Goal: Task Accomplishment & Management: Complete application form

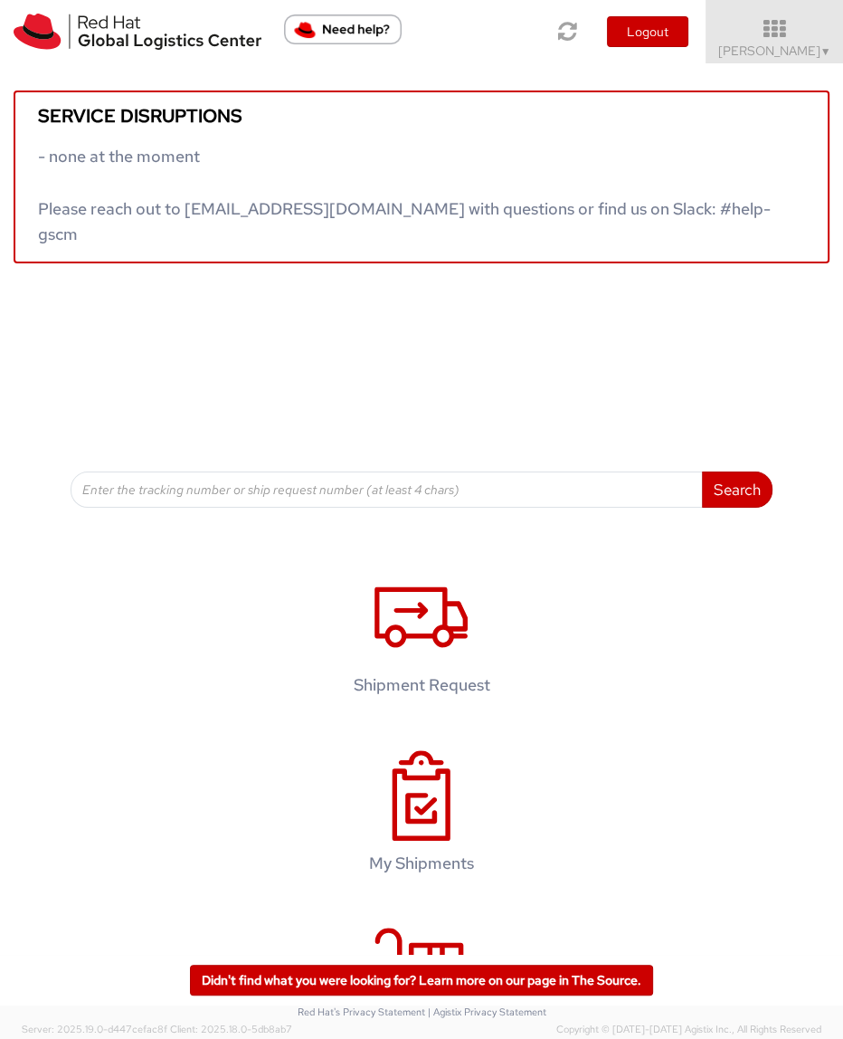
click at [229, 347] on div "Search Refine By Ship From Date To" at bounding box center [422, 385] width 703 height 244
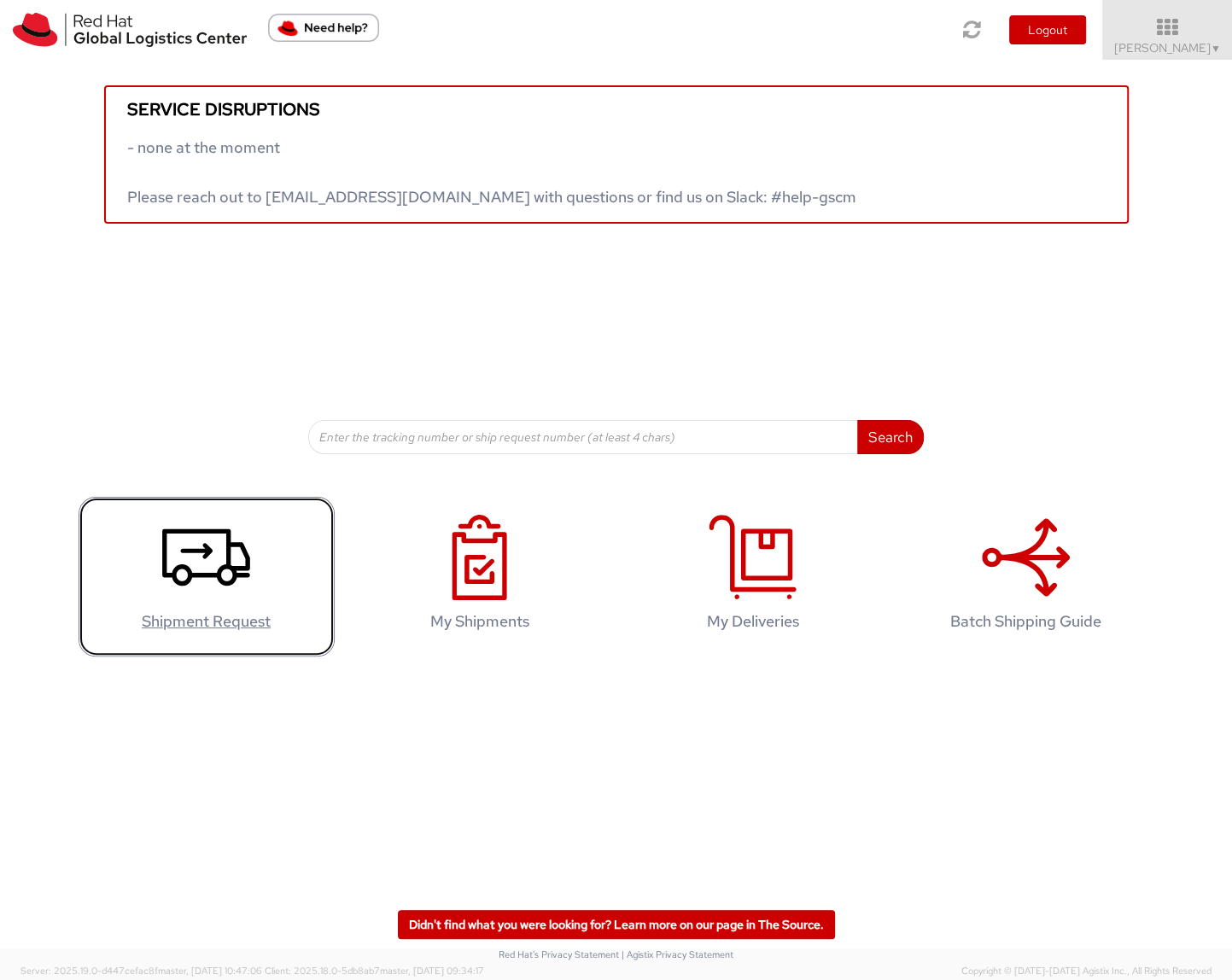
click at [233, 554] on icon at bounding box center [206, 557] width 88 height 85
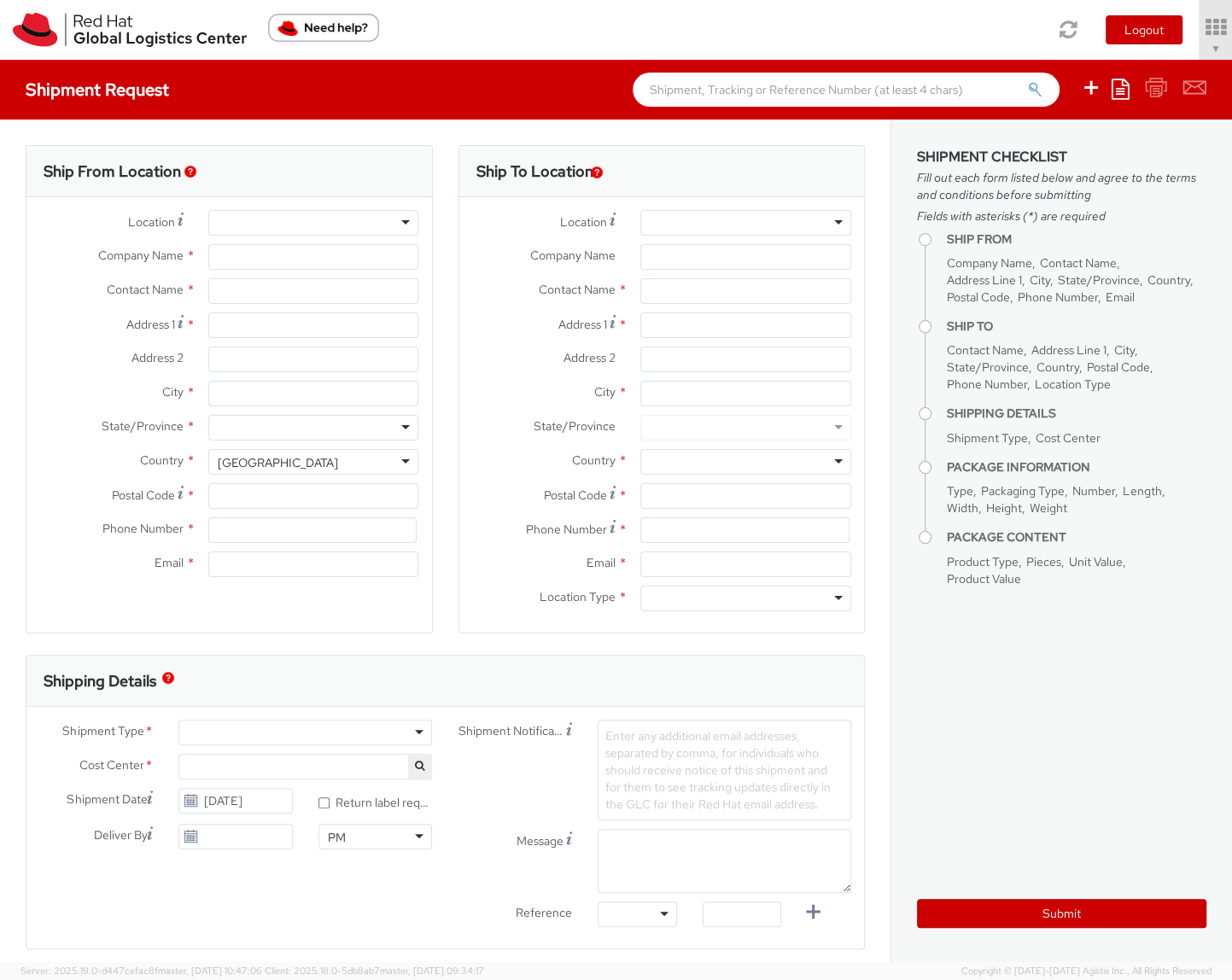
select select
select select "852"
type input "Red Hat Inc."
type input "[PERSON_NAME]"
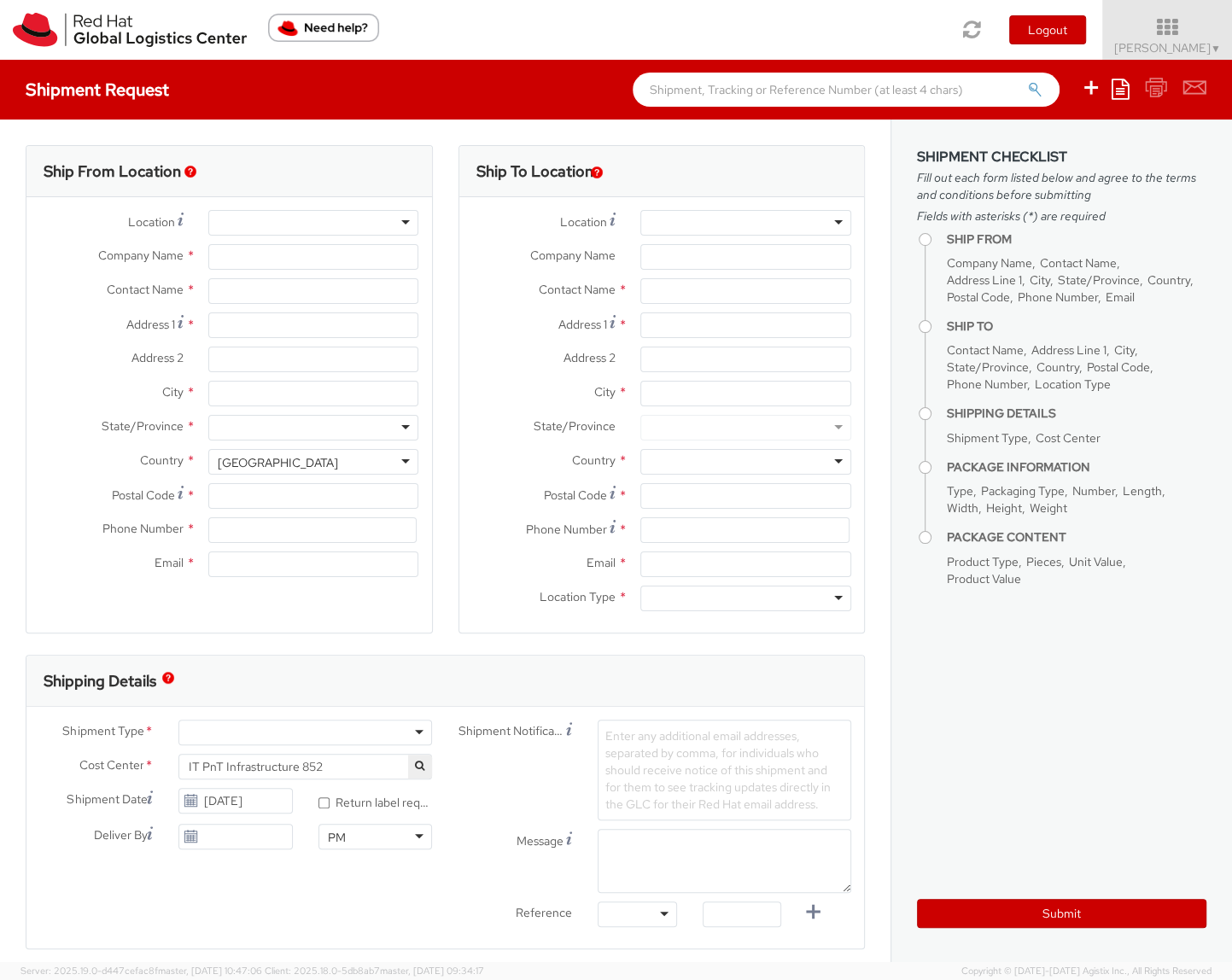
type input "[STREET_ADDRESS]"
type input "[PERSON_NAME]"
type input "01851"
type input "18577700423"
type input "[EMAIL_ADDRESS][DOMAIN_NAME]"
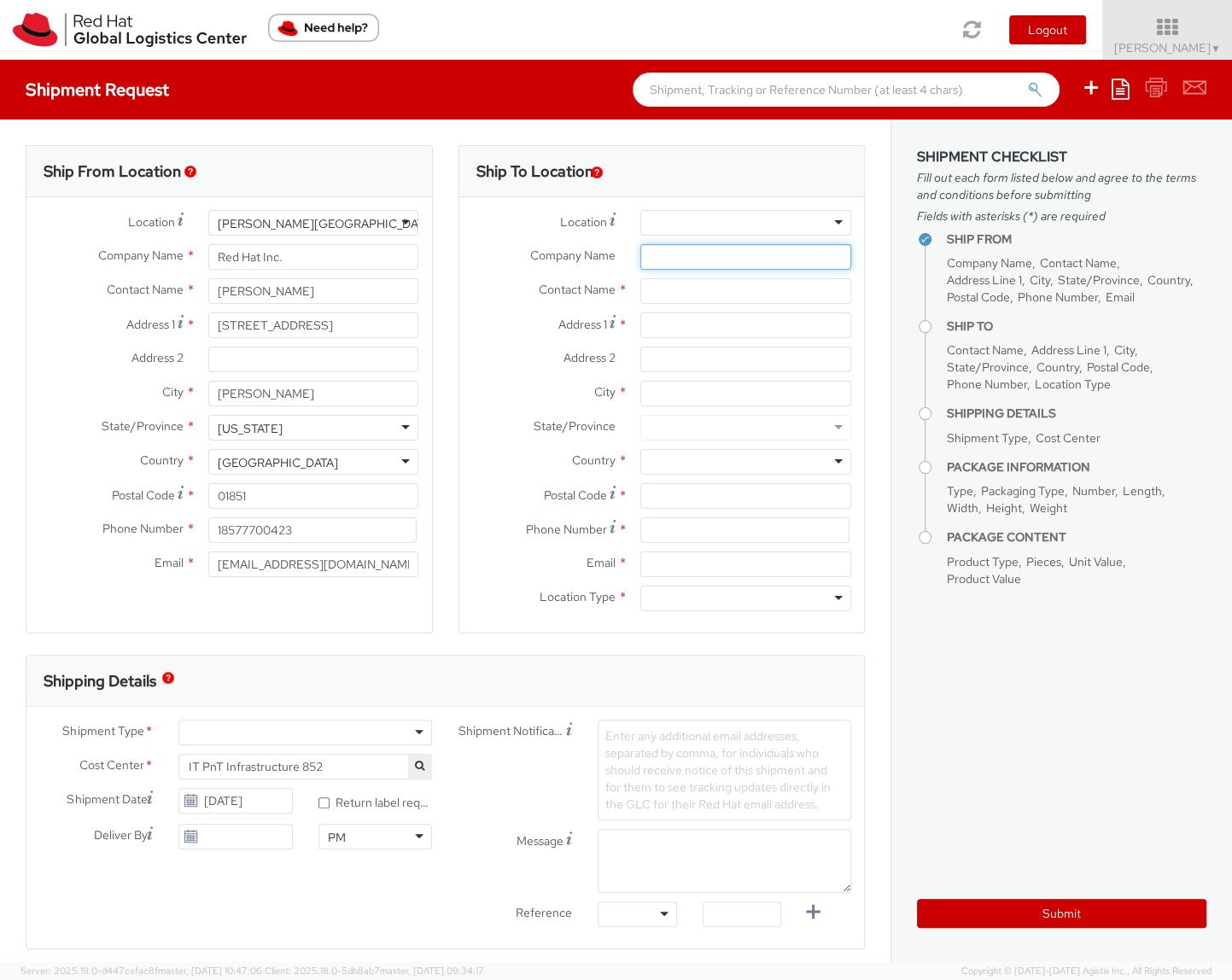
paste input "nux Foundation"
click at [664, 256] on input "nux Foundation" at bounding box center [745, 257] width 210 height 25
paste input "Li"
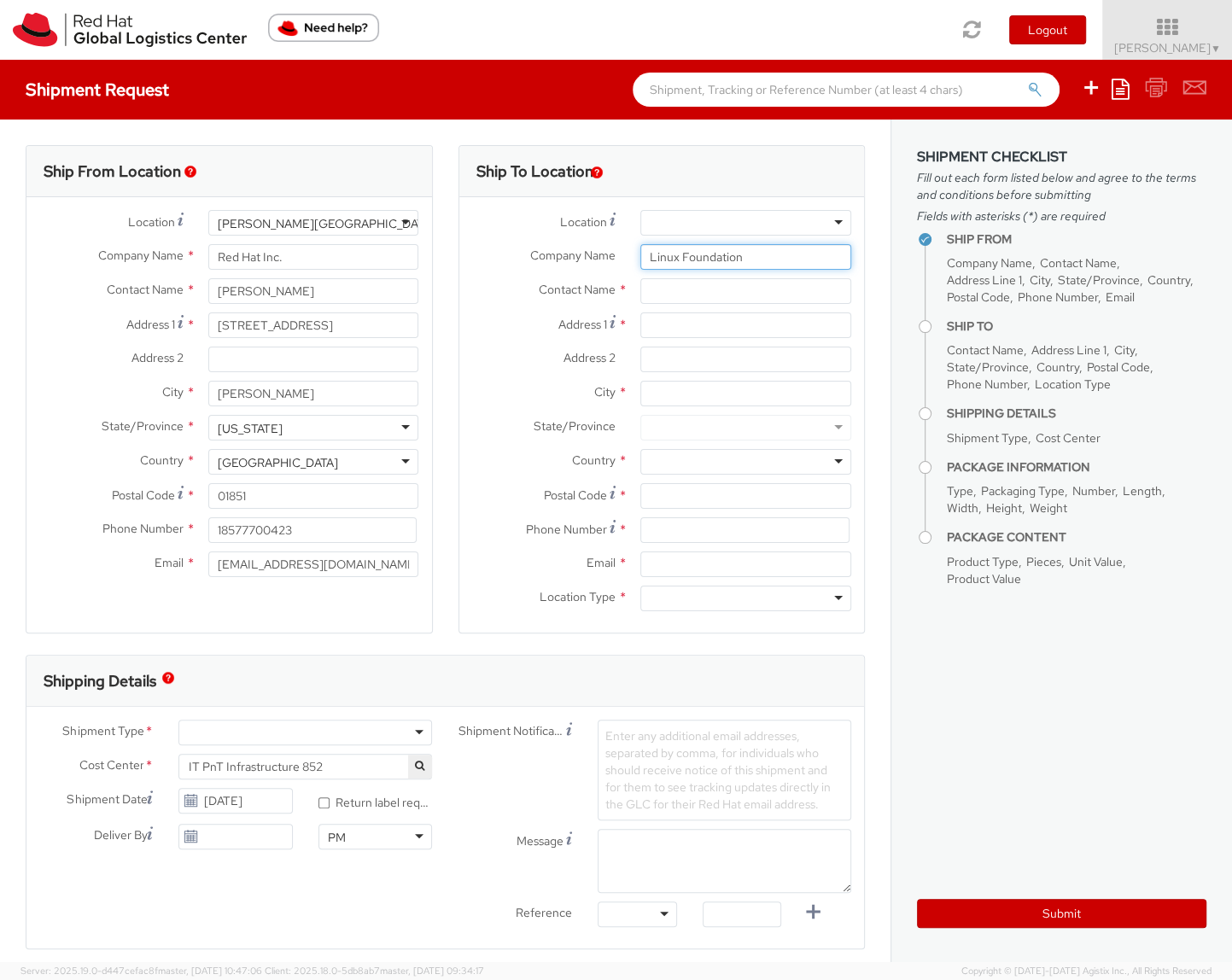
type input "Linux Foundation"
click at [691, 291] on input "text" at bounding box center [745, 291] width 210 height 25
paste input "ATTN: ce4749"
type input "ATTN: ce4749"
click at [670, 320] on input "Address 1 *" at bounding box center [745, 324] width 210 height 25
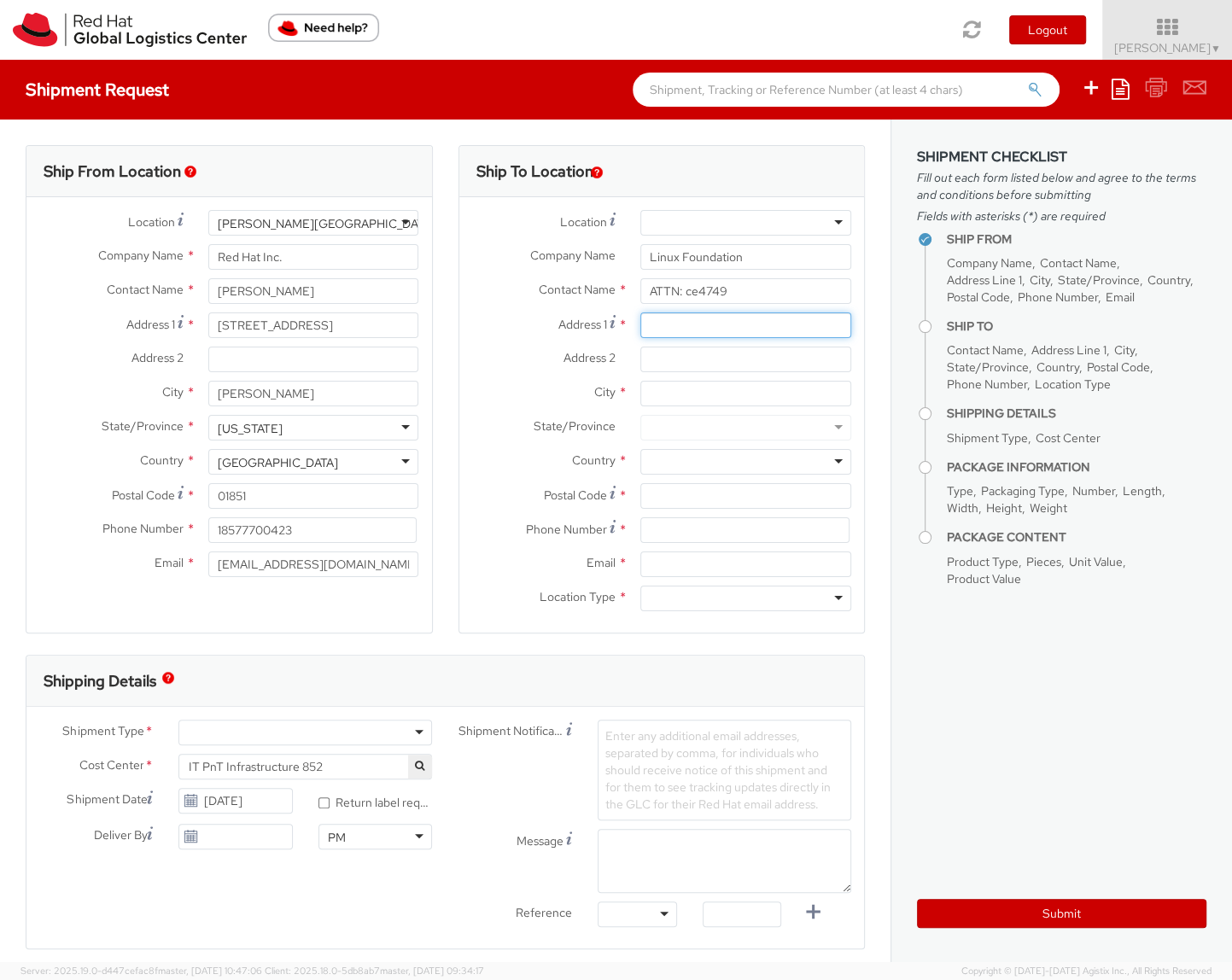
paste input "Hurricane Electric LLC"
type input "Hurricane Electric LLC"
paste input "[STREET_ADDRESS]"
type input "[STREET_ADDRESS]"
click at [699, 394] on input "City *" at bounding box center [745, 393] width 210 height 25
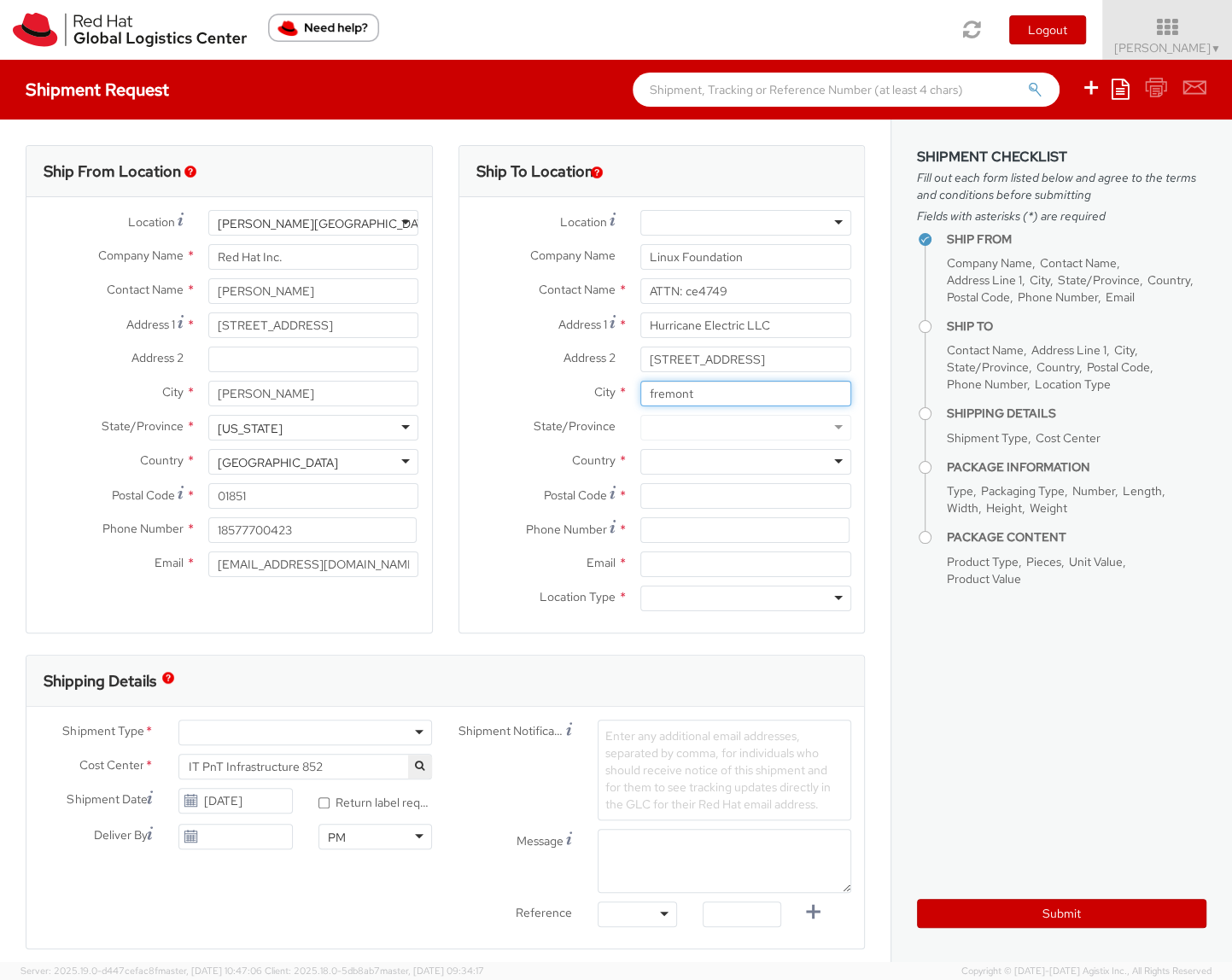
type input "fremont"
click at [716, 470] on div at bounding box center [745, 461] width 210 height 25
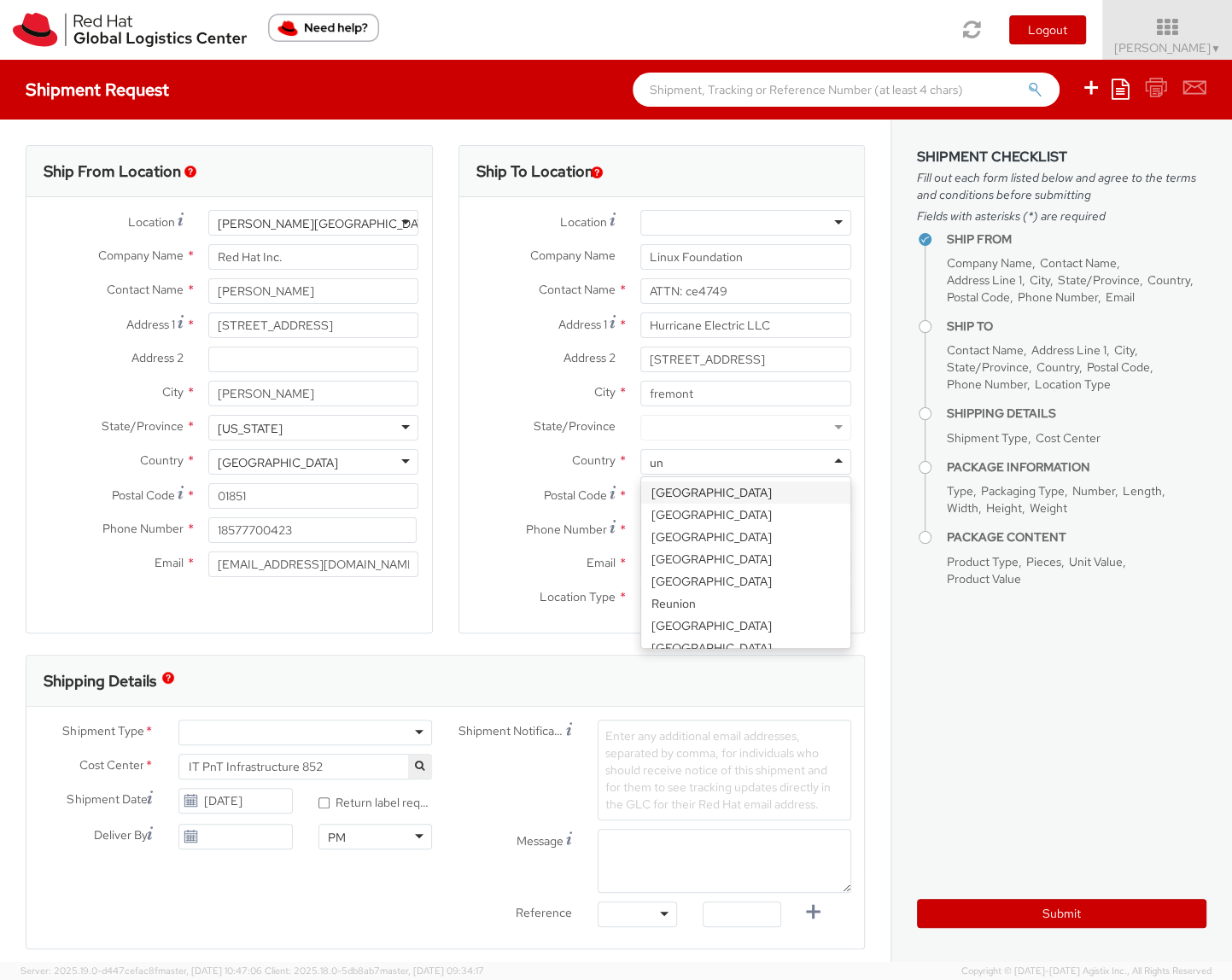
type input "uni"
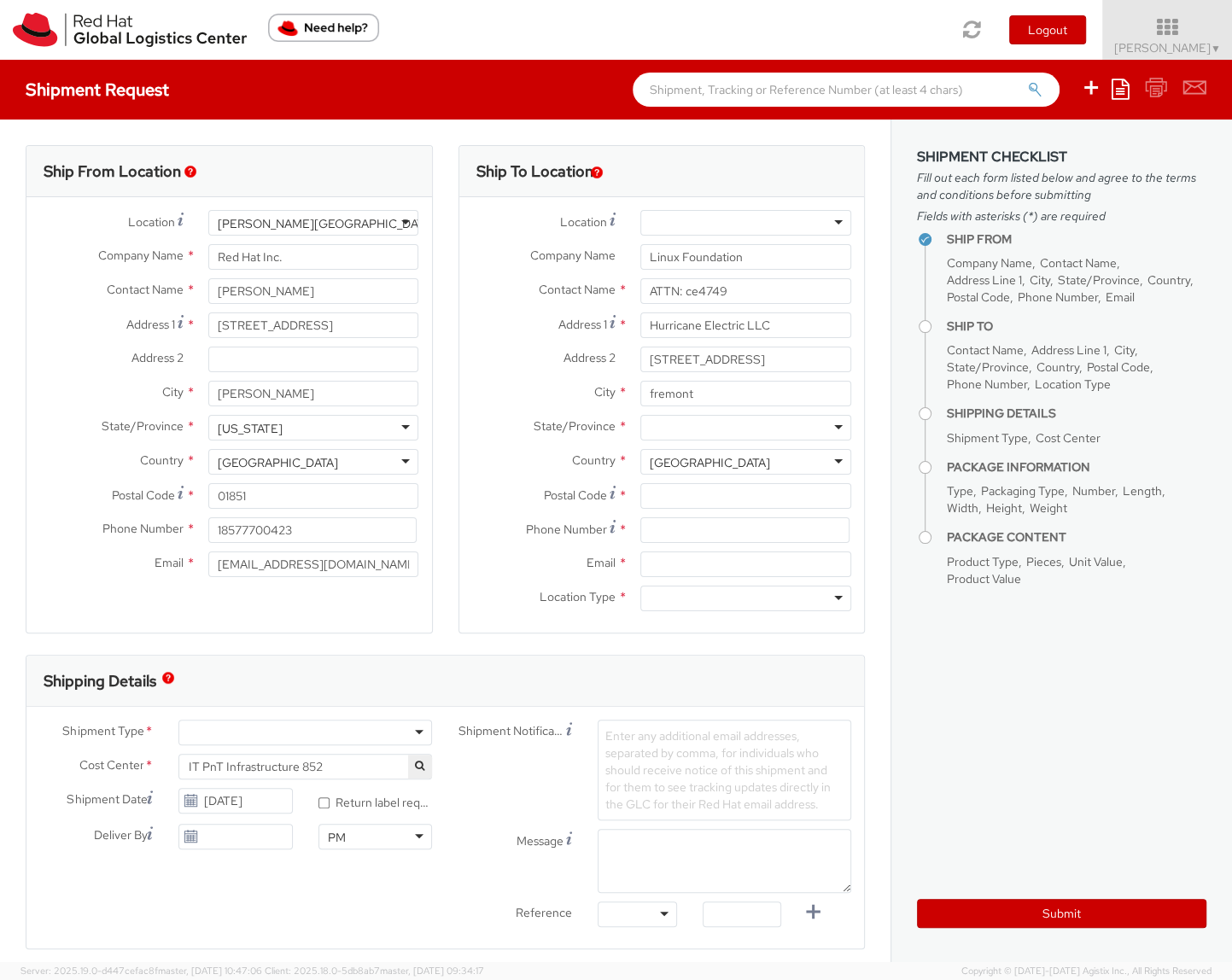
click at [706, 426] on div at bounding box center [745, 427] width 210 height 25
type input "ca"
click at [712, 492] on input "Postal Code *" at bounding box center [745, 495] width 210 height 25
paste input "94539-7654"
type input "94539-7654"
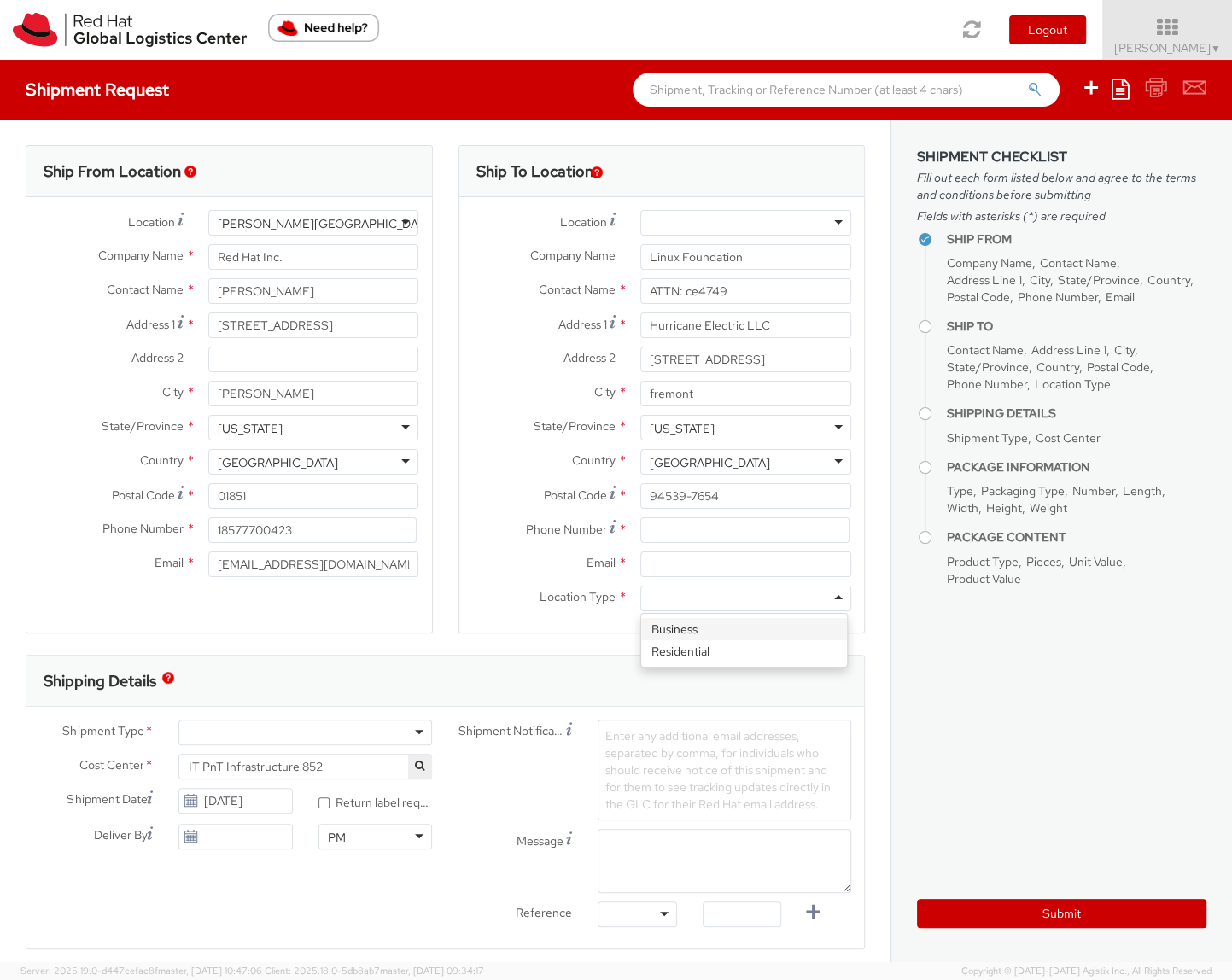
click at [704, 603] on div at bounding box center [745, 598] width 210 height 25
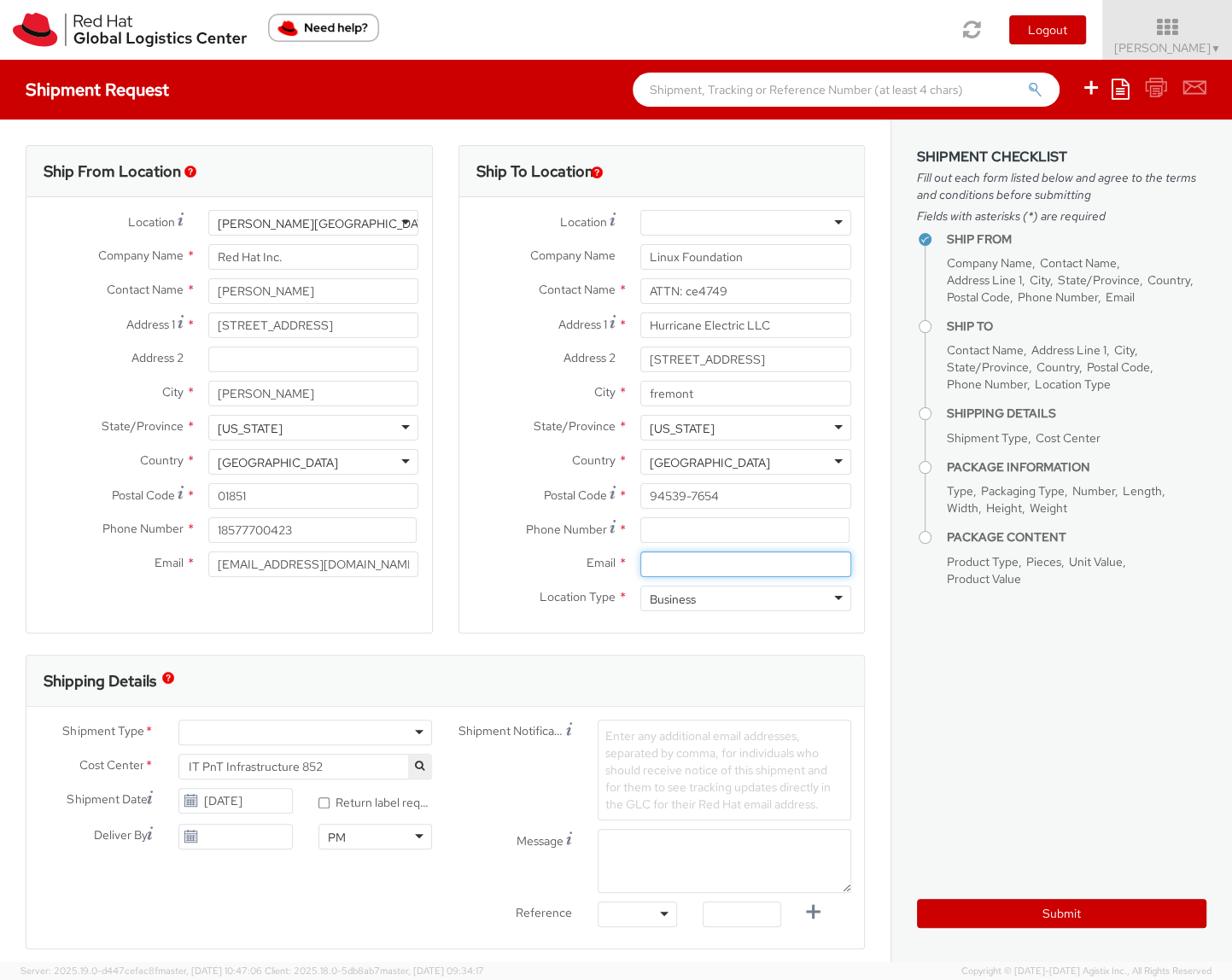
click at [740, 565] on input "Email *" at bounding box center [745, 564] width 210 height 25
paste input "[PERSON_NAME][EMAIL_ADDRESS][DOMAIN_NAME]"
type input "[PERSON_NAME][EMAIL_ADDRESS][DOMAIN_NAME]"
click at [737, 538] on input at bounding box center [745, 529] width 209 height 25
paste input "[PHONE_NUMBER]"
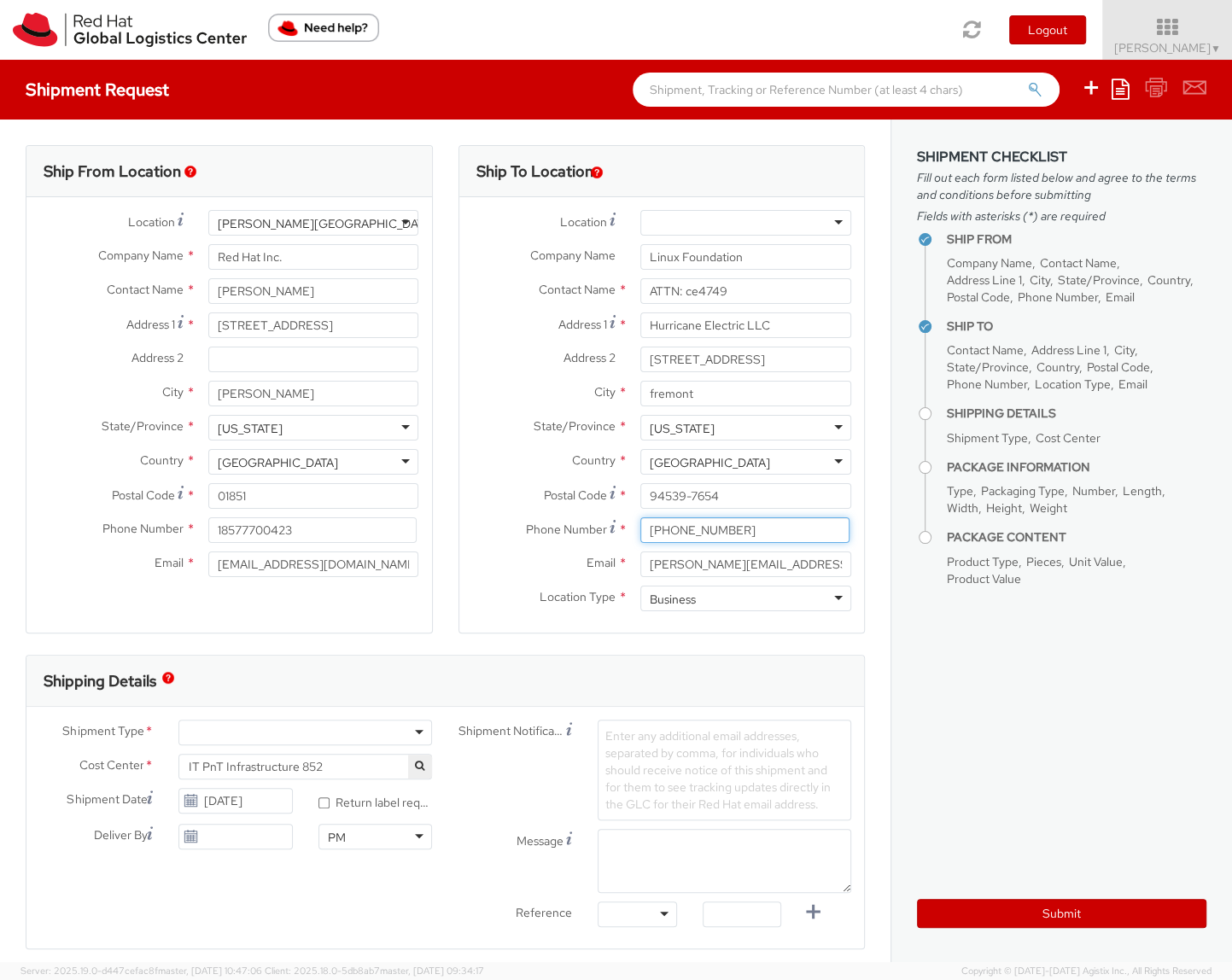
type input "[PHONE_NUMBER]"
click at [858, 660] on div "Ship From Location Location * [GEOGRAPHIC_DATA][PERSON_NAME][GEOGRAPHIC_DATA] […" at bounding box center [445, 886] width 891 height 1532
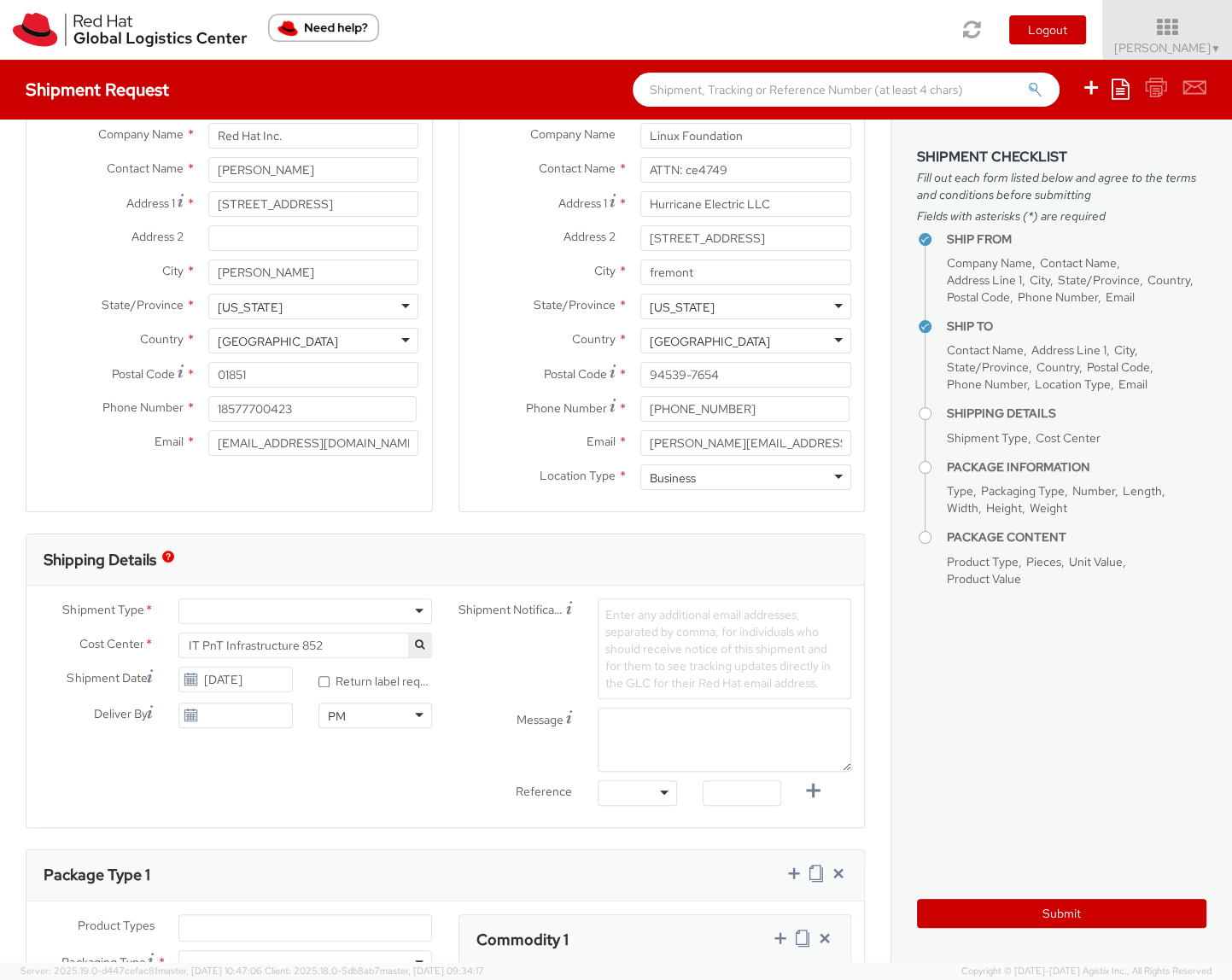
scroll to position [418, 0]
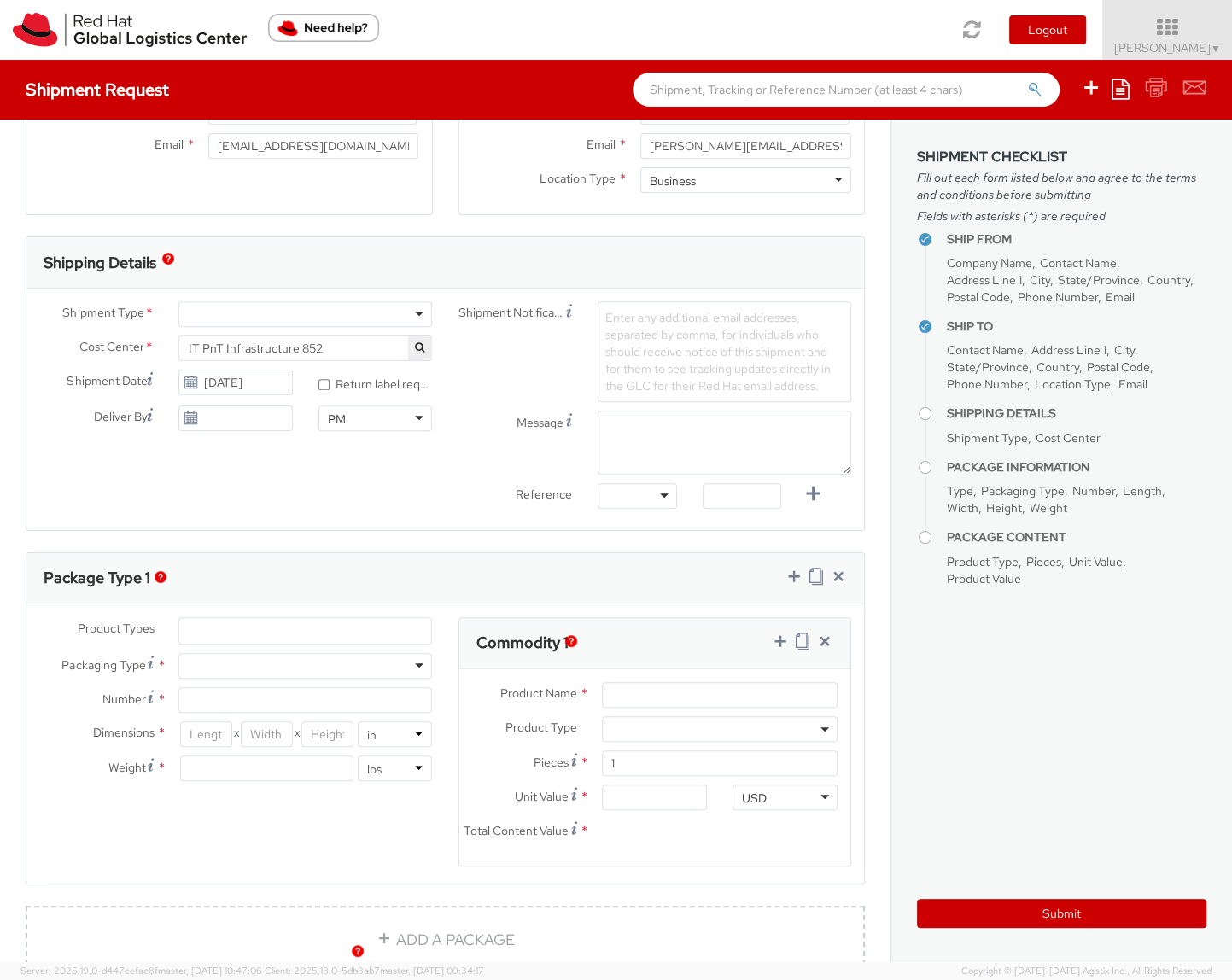
click at [282, 312] on div at bounding box center [305, 313] width 254 height 25
click at [241, 350] on span "IT PnT Infrastructure 852" at bounding box center [305, 348] width 235 height 15
click at [415, 347] on icon "button" at bounding box center [420, 347] width 9 height 10
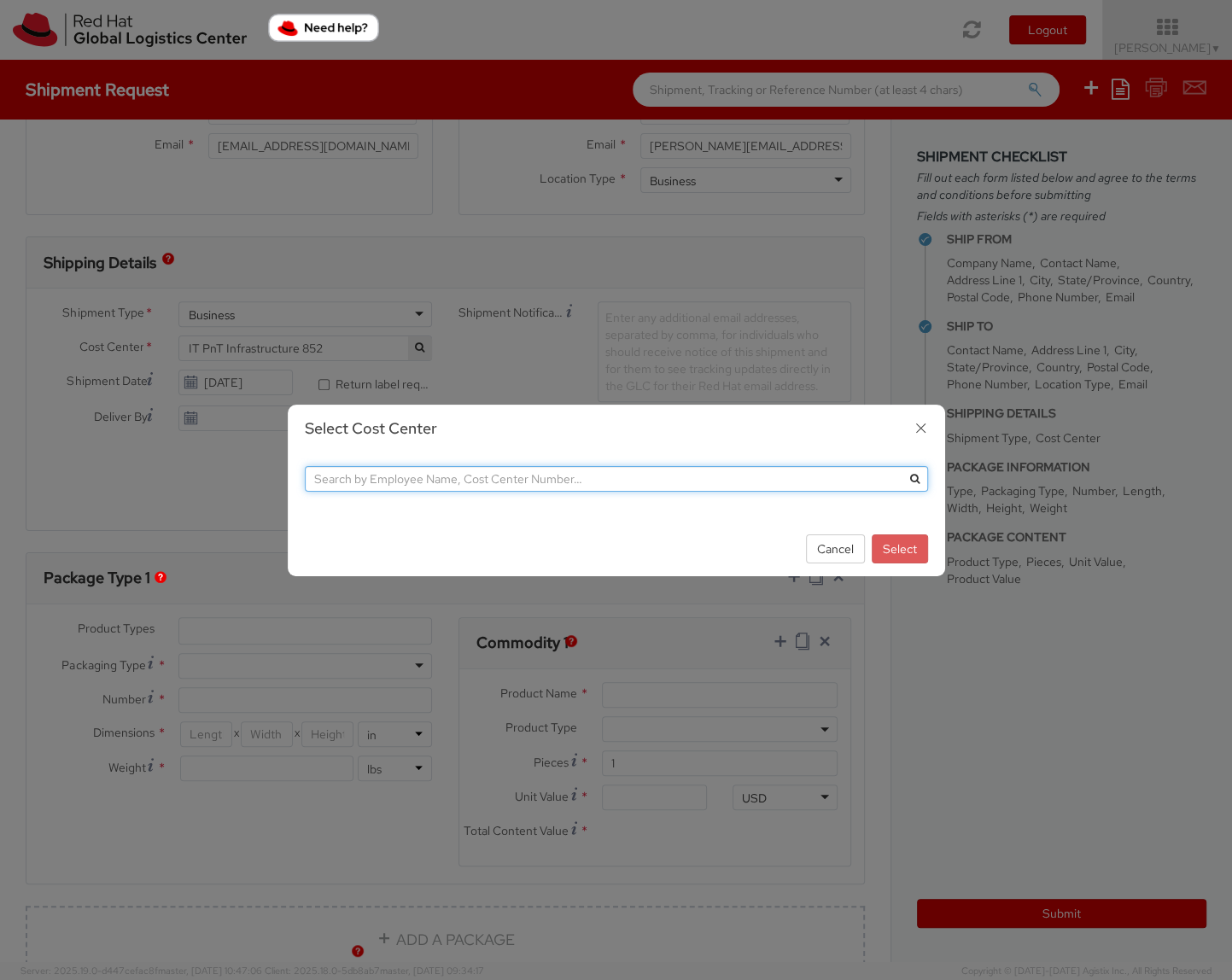
click at [528, 479] on input "text" at bounding box center [616, 478] width 624 height 25
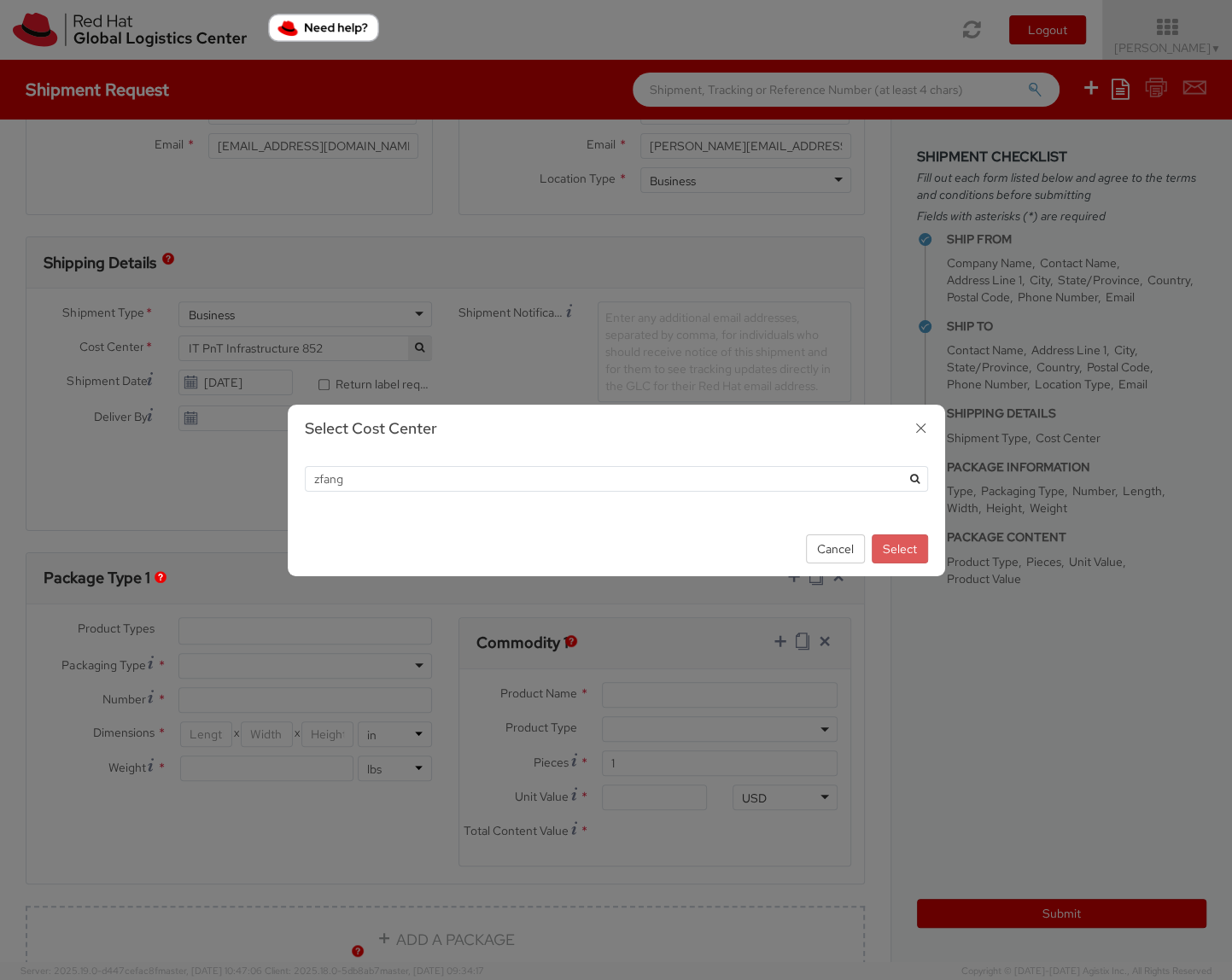
click at [910, 476] on icon "submit" at bounding box center [915, 478] width 9 height 10
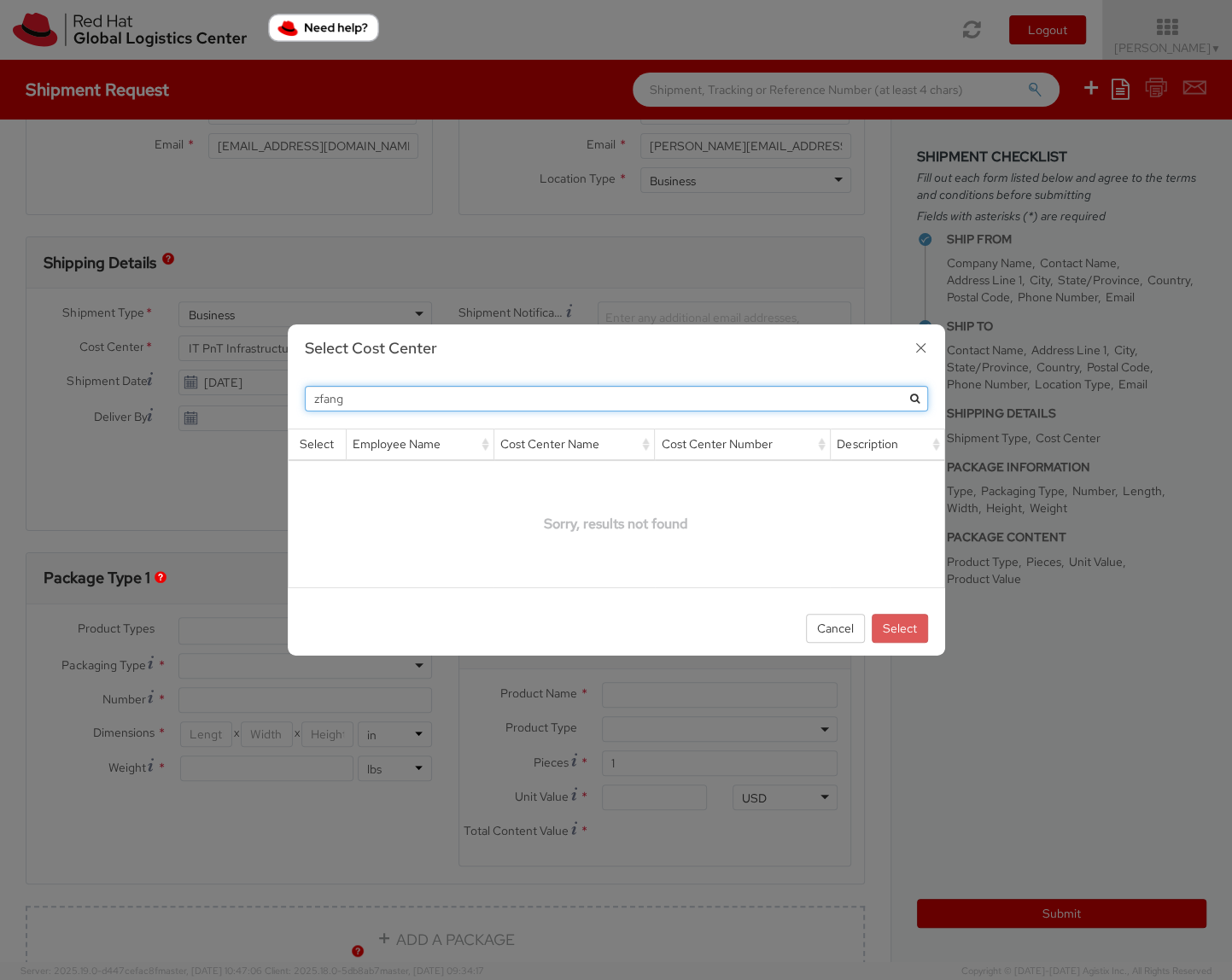
click at [411, 409] on input "zfang" at bounding box center [616, 398] width 624 height 25
click at [412, 409] on input "zfang" at bounding box center [616, 398] width 624 height 25
paste input "Zhiqiang F"
type input "[PERSON_NAME]"
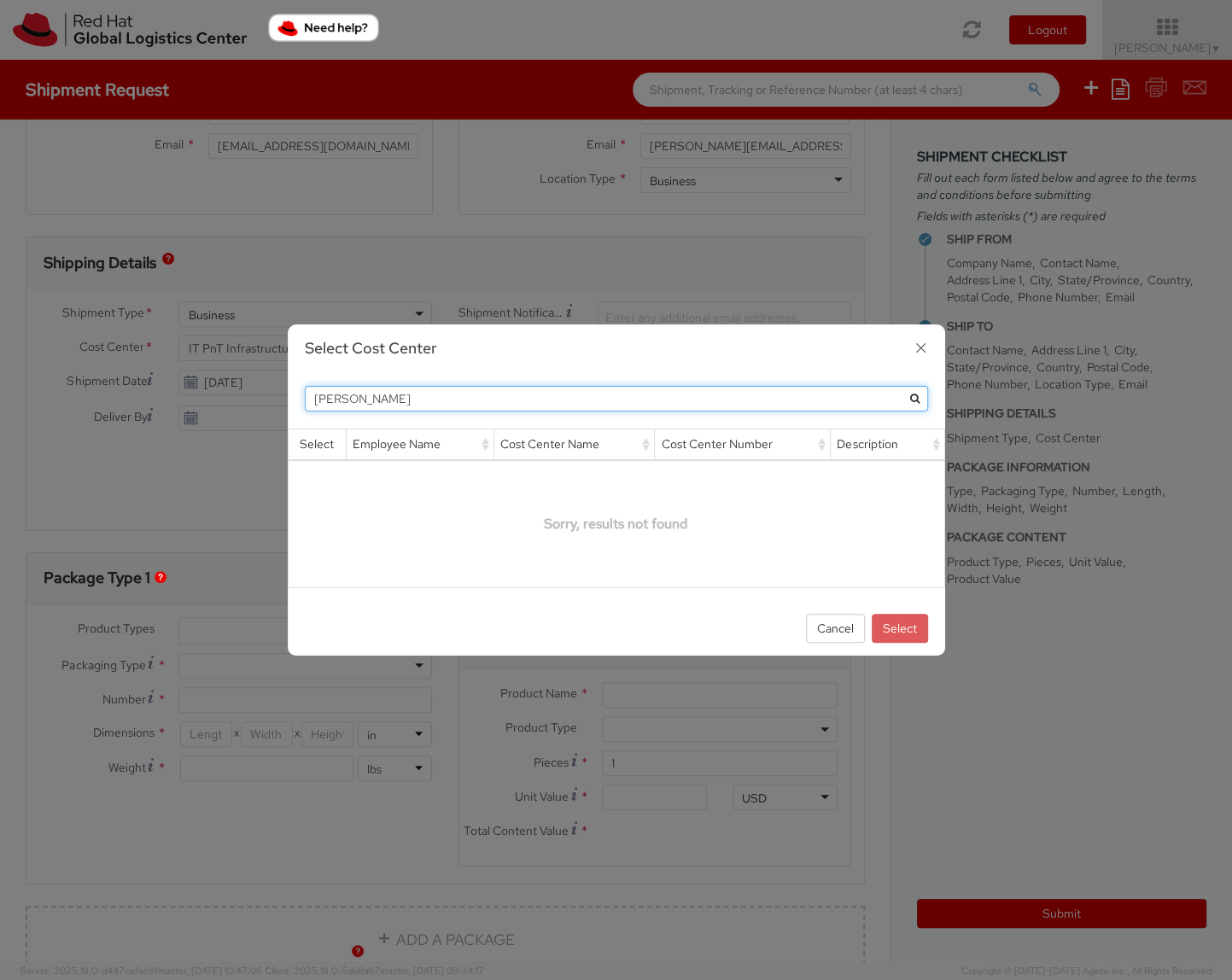
click at [902, 386] on button "submit" at bounding box center [914, 398] width 25 height 25
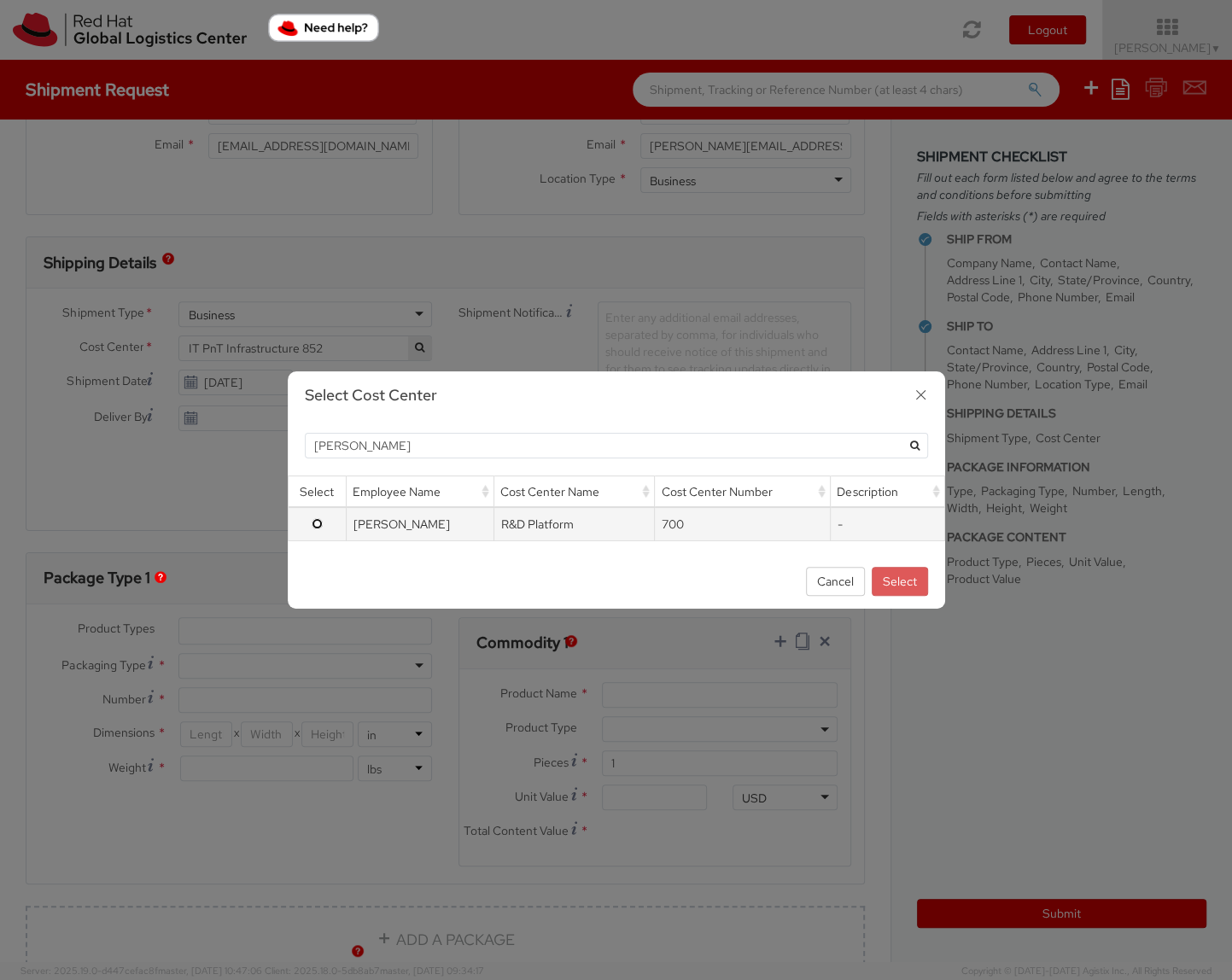
click at [318, 523] on input "radio" at bounding box center [317, 523] width 11 height 11
radio input "true"
click at [900, 588] on button "Select" at bounding box center [900, 581] width 57 height 29
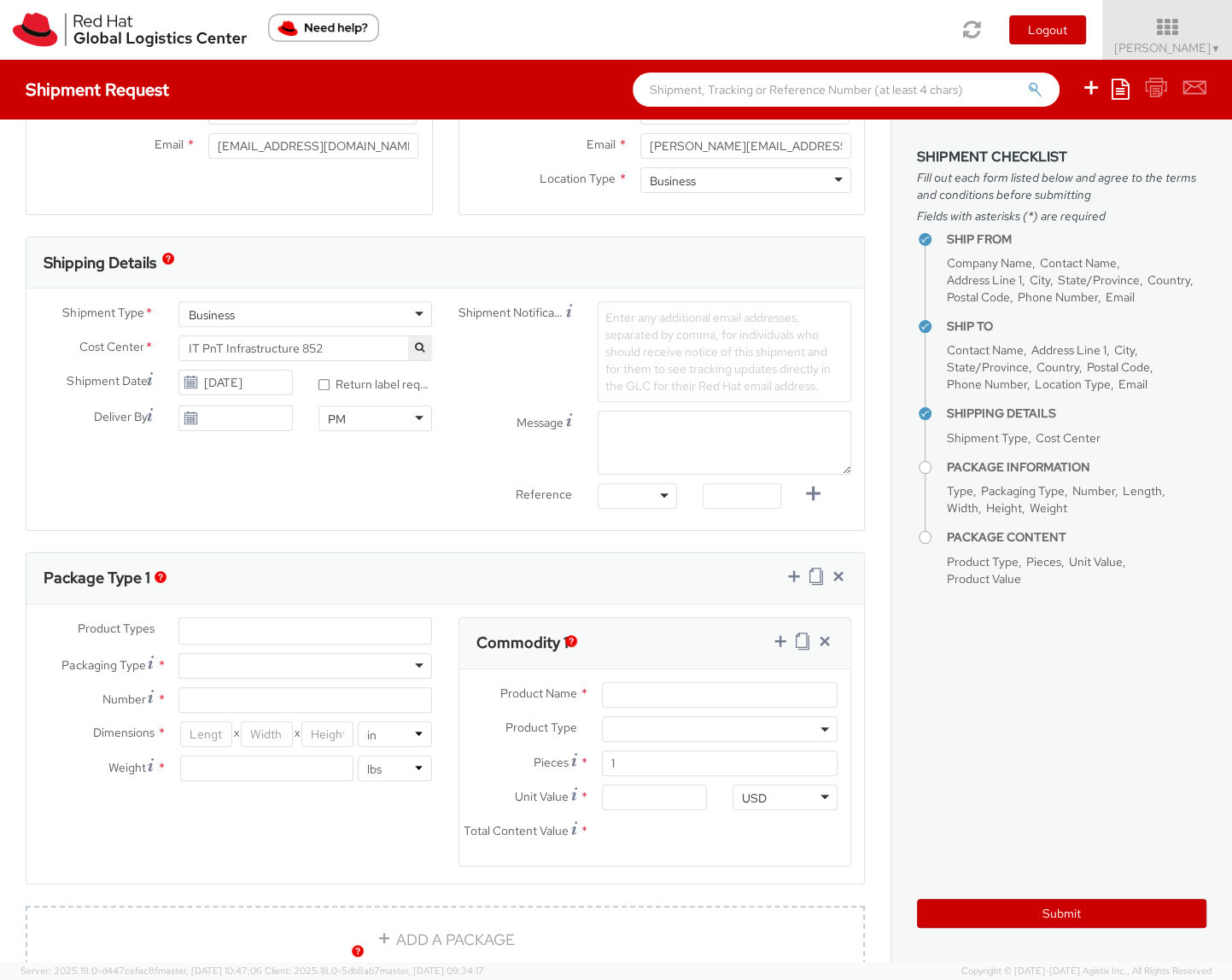
select select "700"
click at [246, 409] on input "[DATE]" at bounding box center [235, 418] width 113 height 25
click at [327, 577] on td "25" at bounding box center [326, 577] width 31 height 25
type input "[DATE]"
click at [302, 624] on ul at bounding box center [305, 630] width 252 height 25
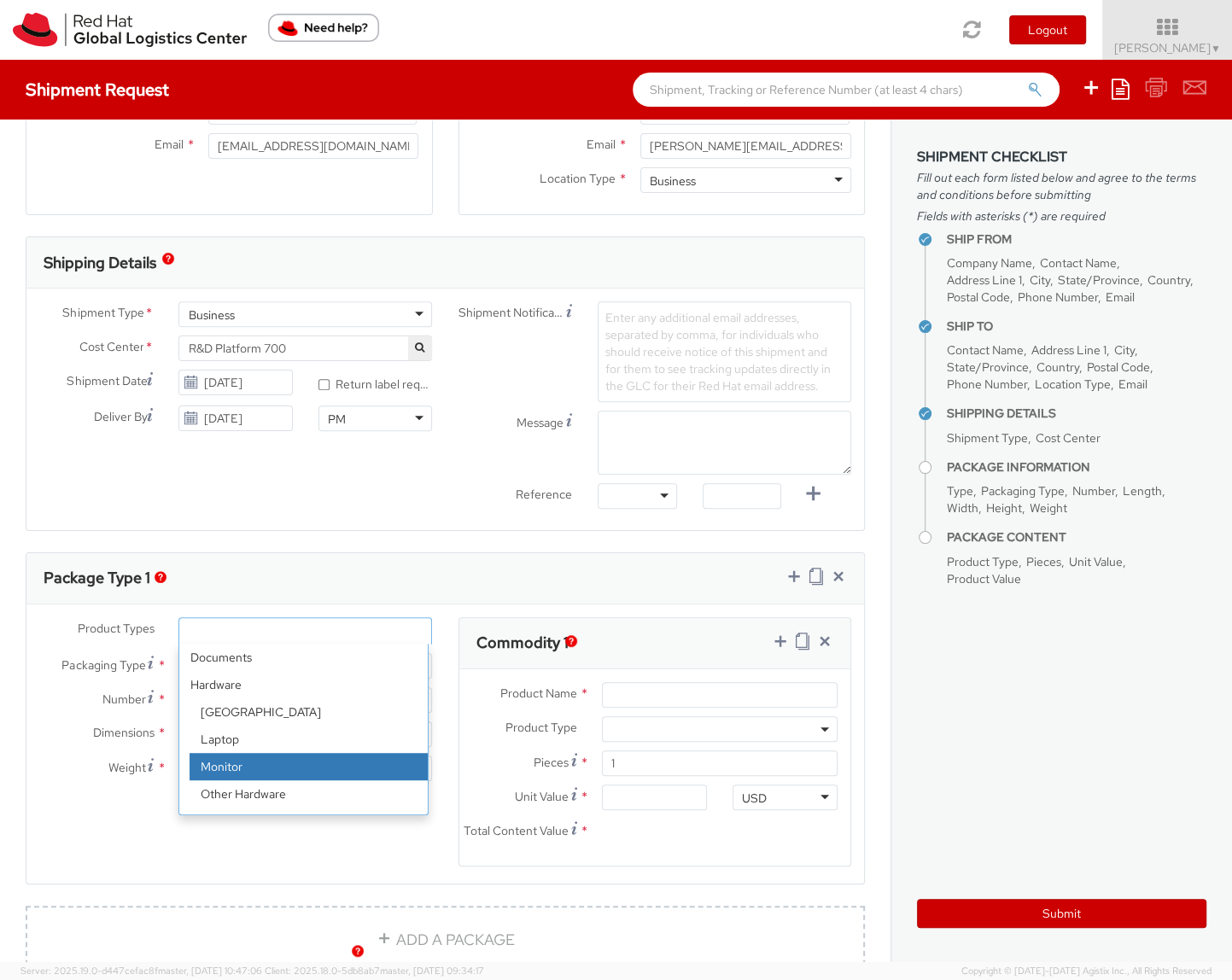
scroll to position [75, 0]
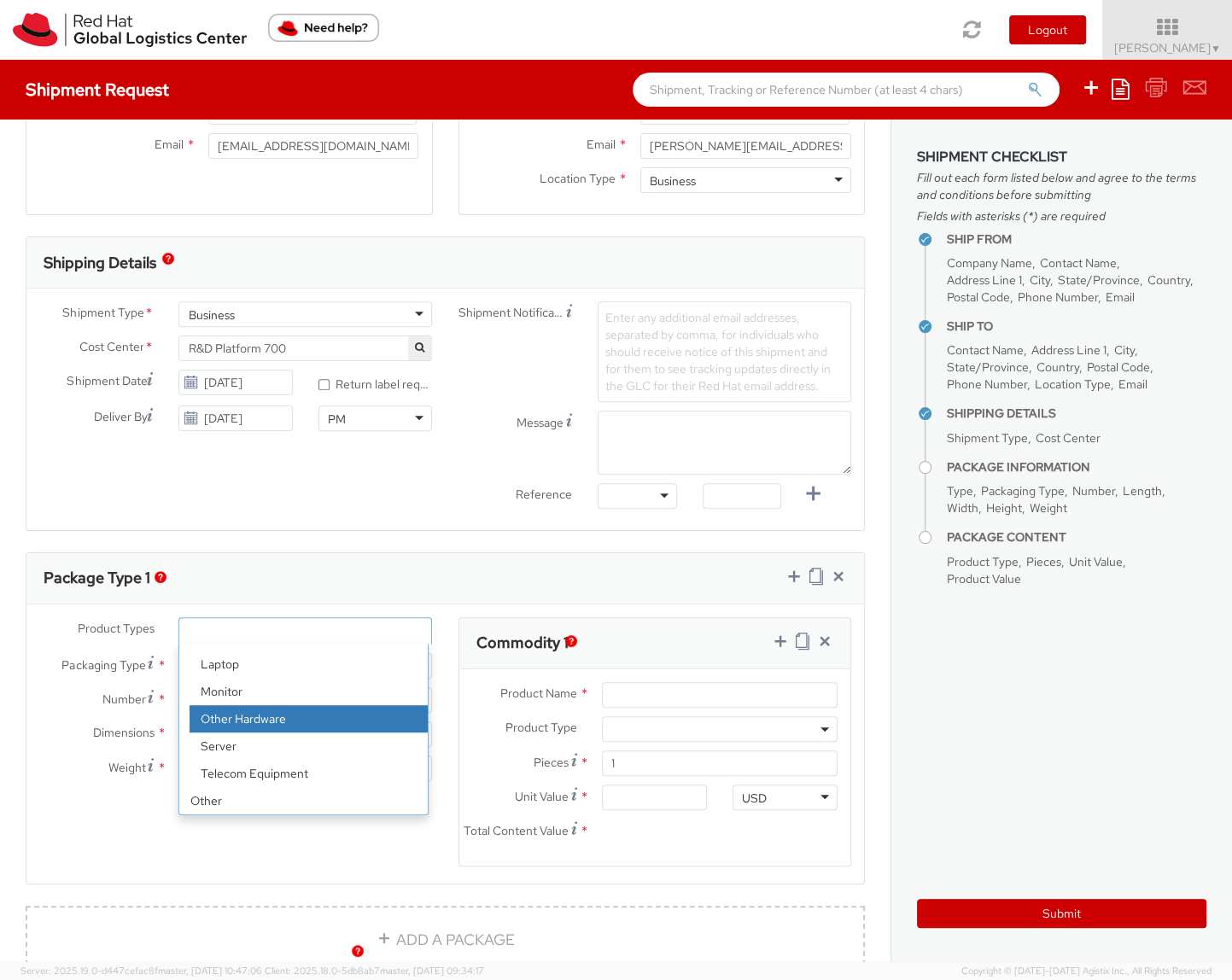
select select "HARD_OTHER"
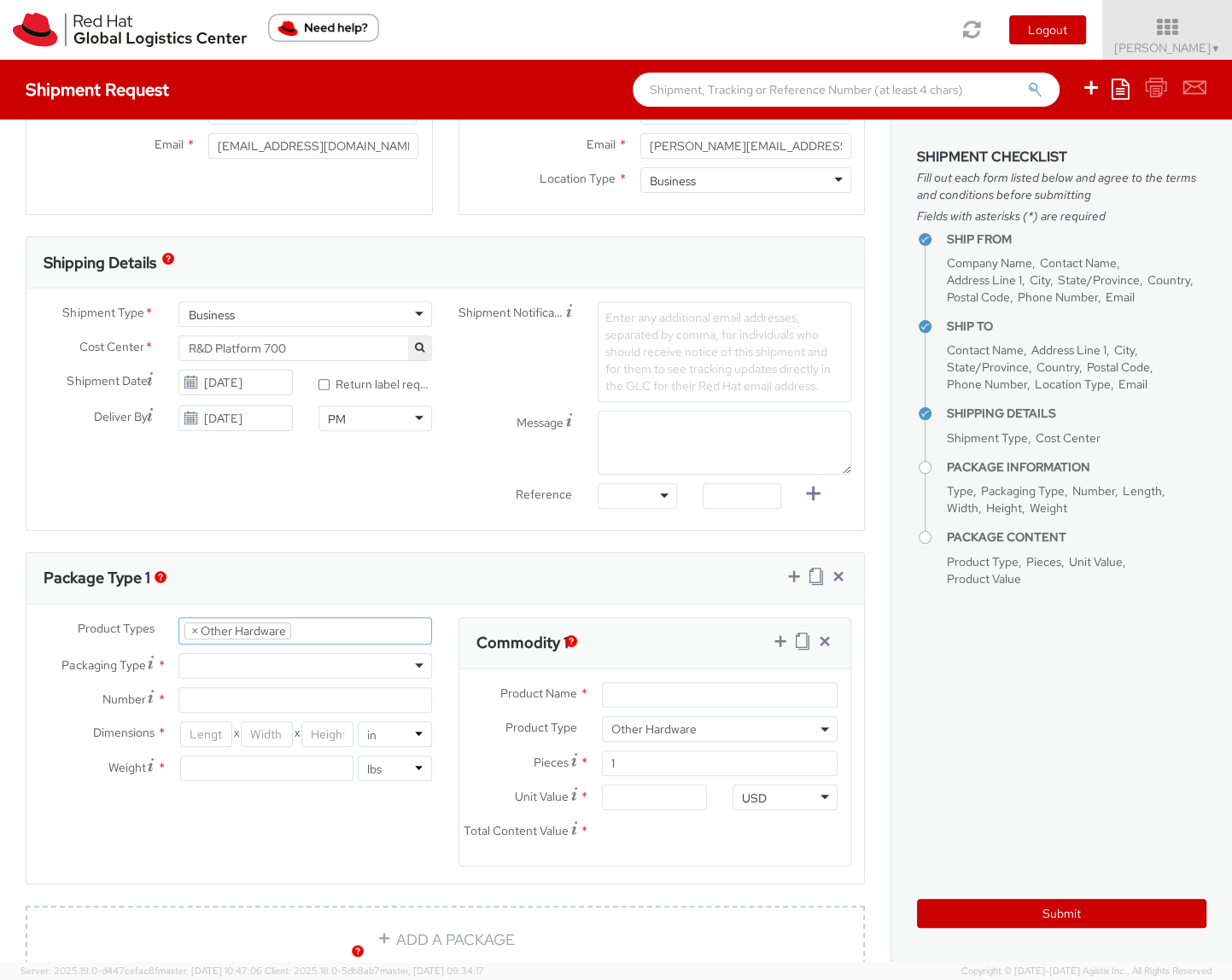
click at [253, 661] on div at bounding box center [305, 665] width 254 height 25
click at [240, 702] on input "Number *" at bounding box center [305, 699] width 254 height 25
type input "1"
click at [198, 731] on input "number" at bounding box center [206, 734] width 52 height 25
type input "15"
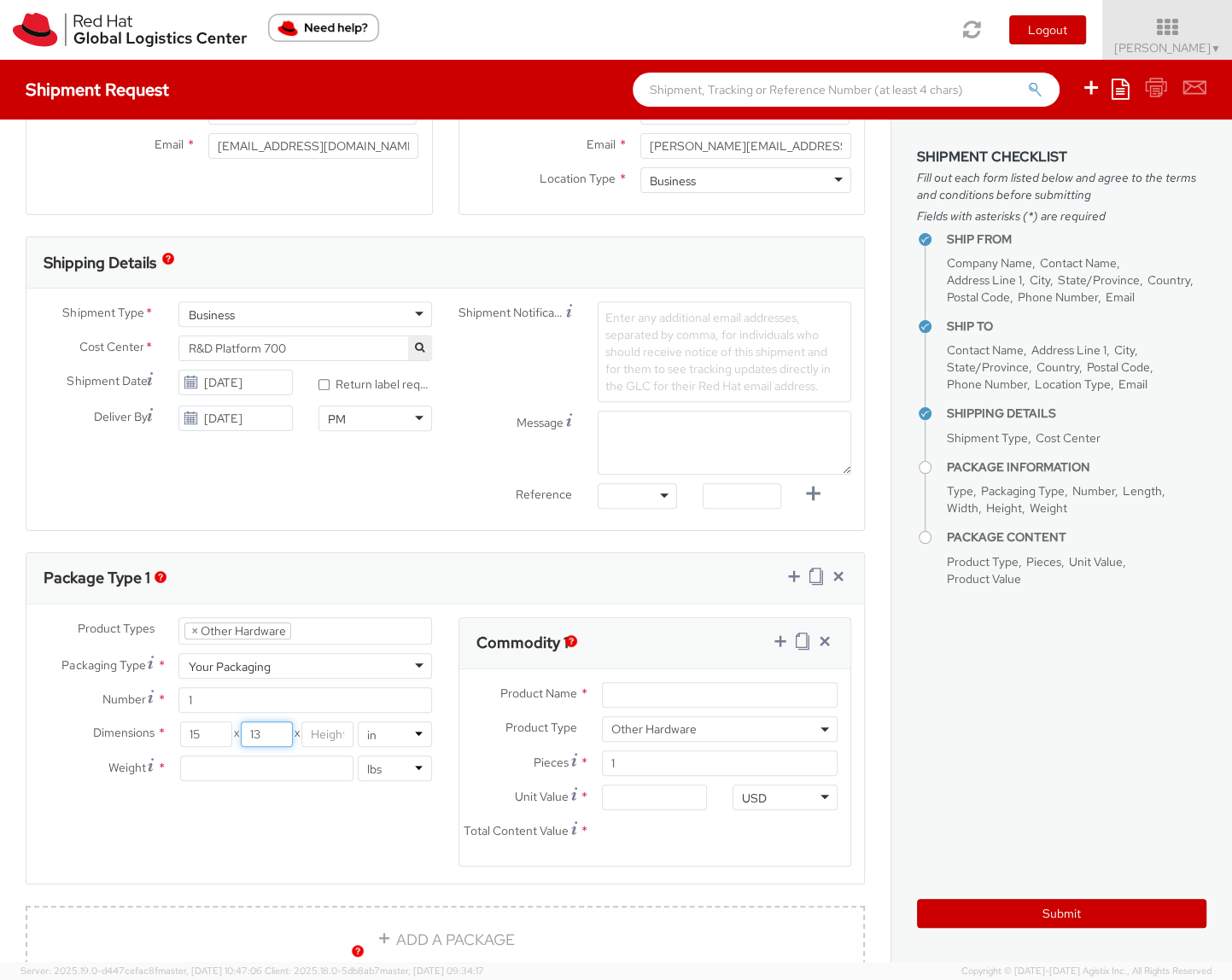
type input "13"
type input "4"
click at [245, 768] on input "number" at bounding box center [267, 768] width 175 height 25
type input "4"
click at [235, 811] on div "Product Types * Documents Docking Station Laptop Monitor Other Hardware Server …" at bounding box center [445, 752] width 838 height 271
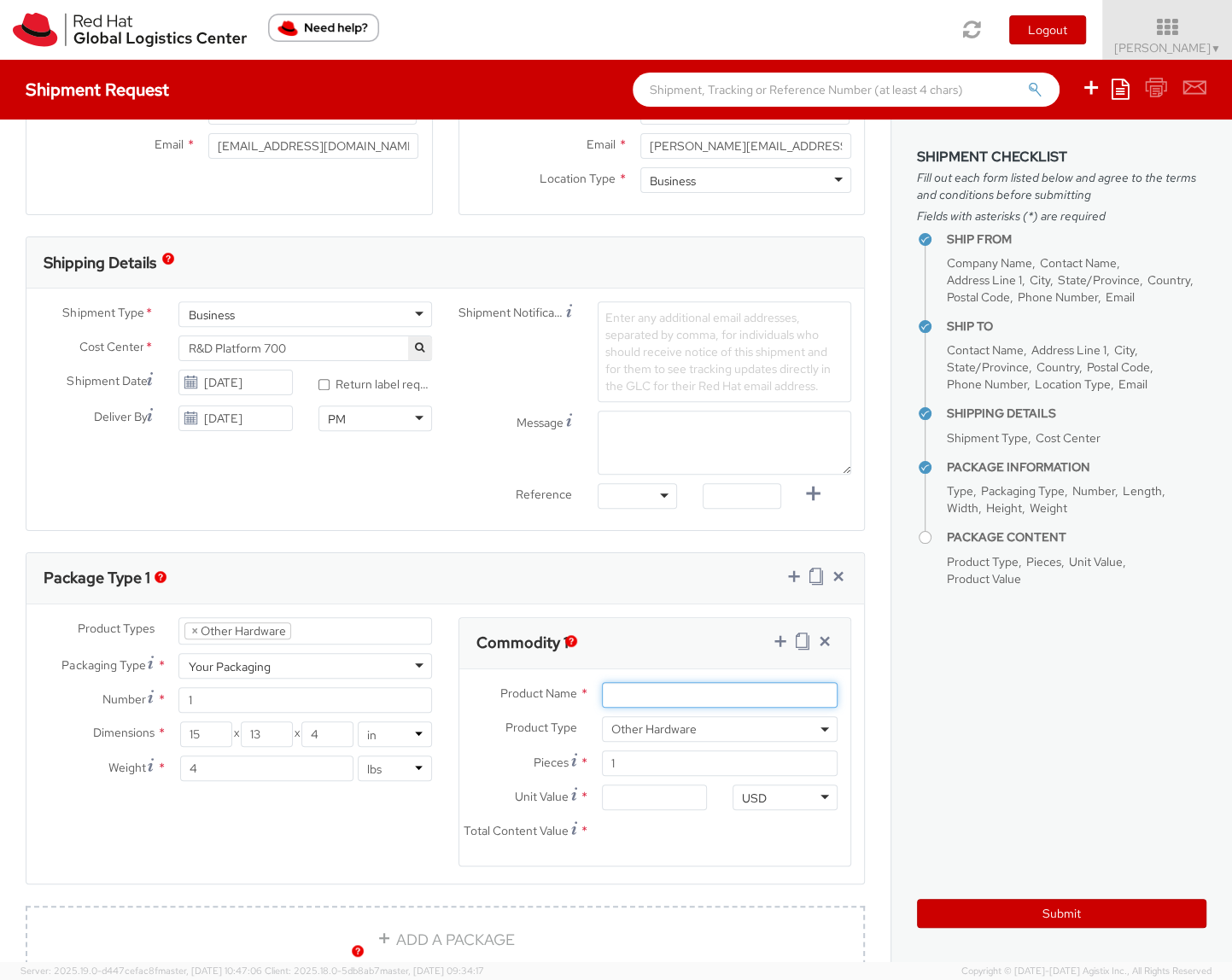
click at [689, 689] on input "Product Name *" at bounding box center [720, 694] width 236 height 25
type input "Senoa SX904 SmartNic"
click at [647, 803] on input "Unit Value *" at bounding box center [654, 797] width 105 height 25
type input "4.00"
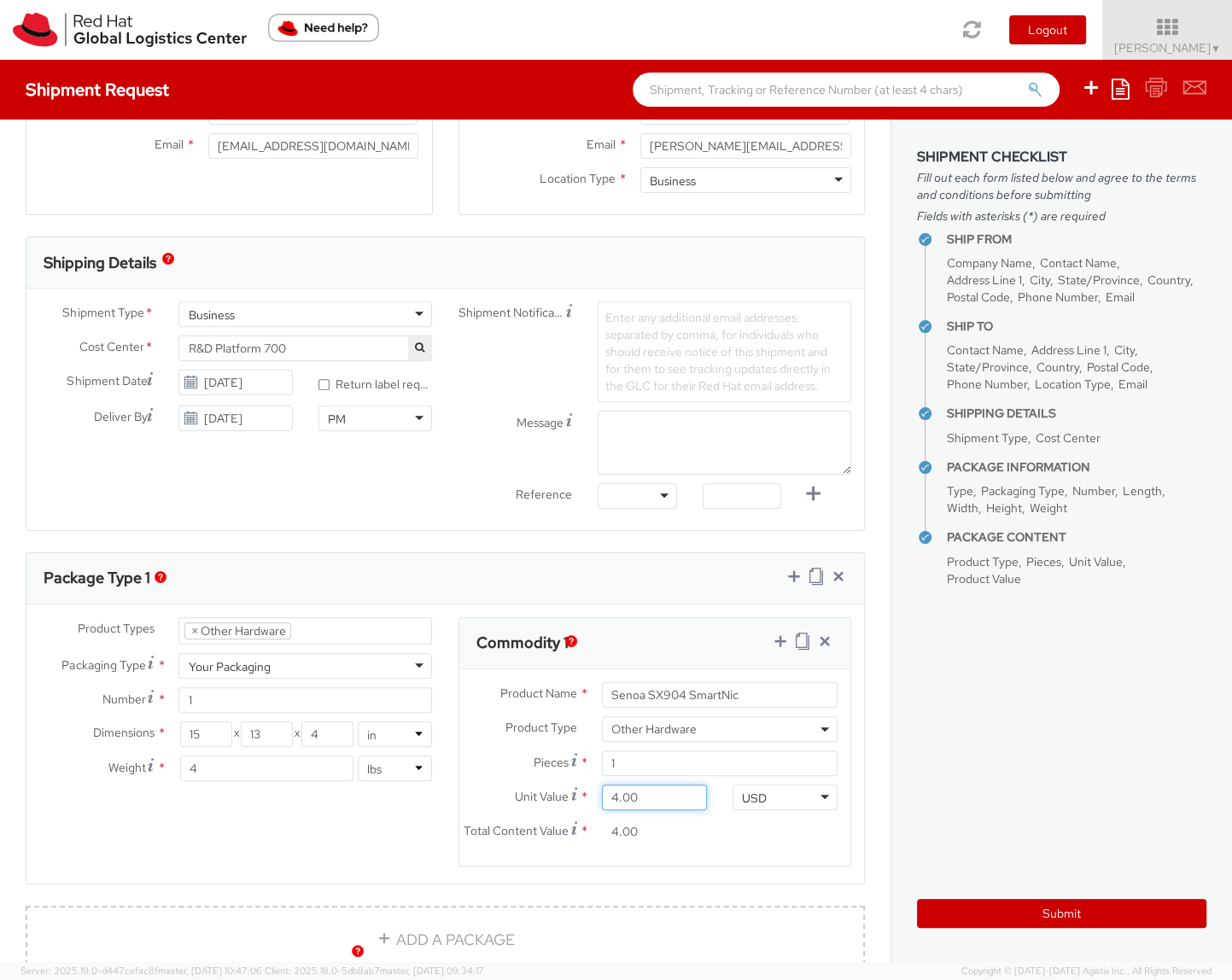
type input "40.00"
type input "400.00"
click at [752, 853] on div "Total Content Value * 400.00" at bounding box center [655, 836] width 391 height 34
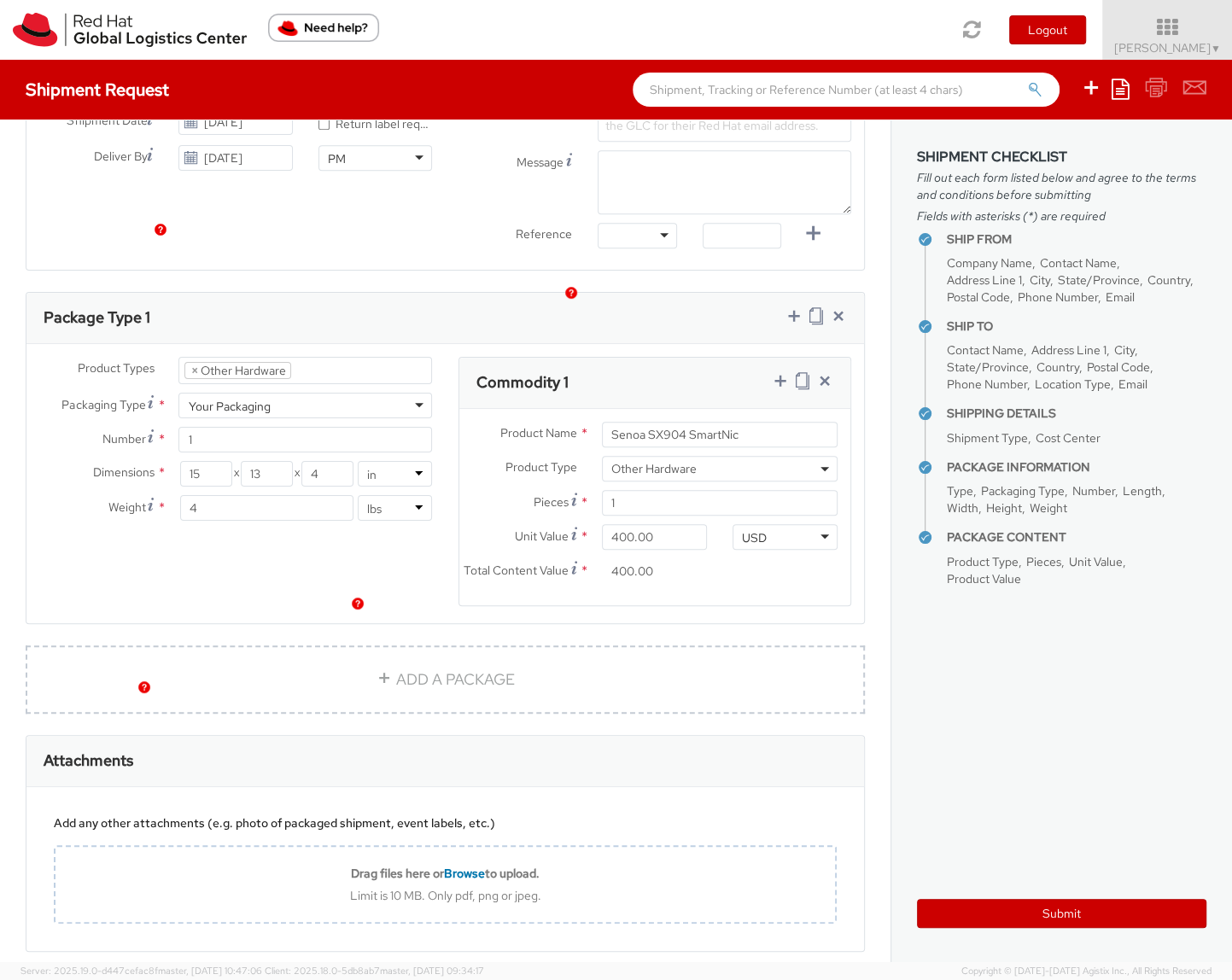
scroll to position [771, 0]
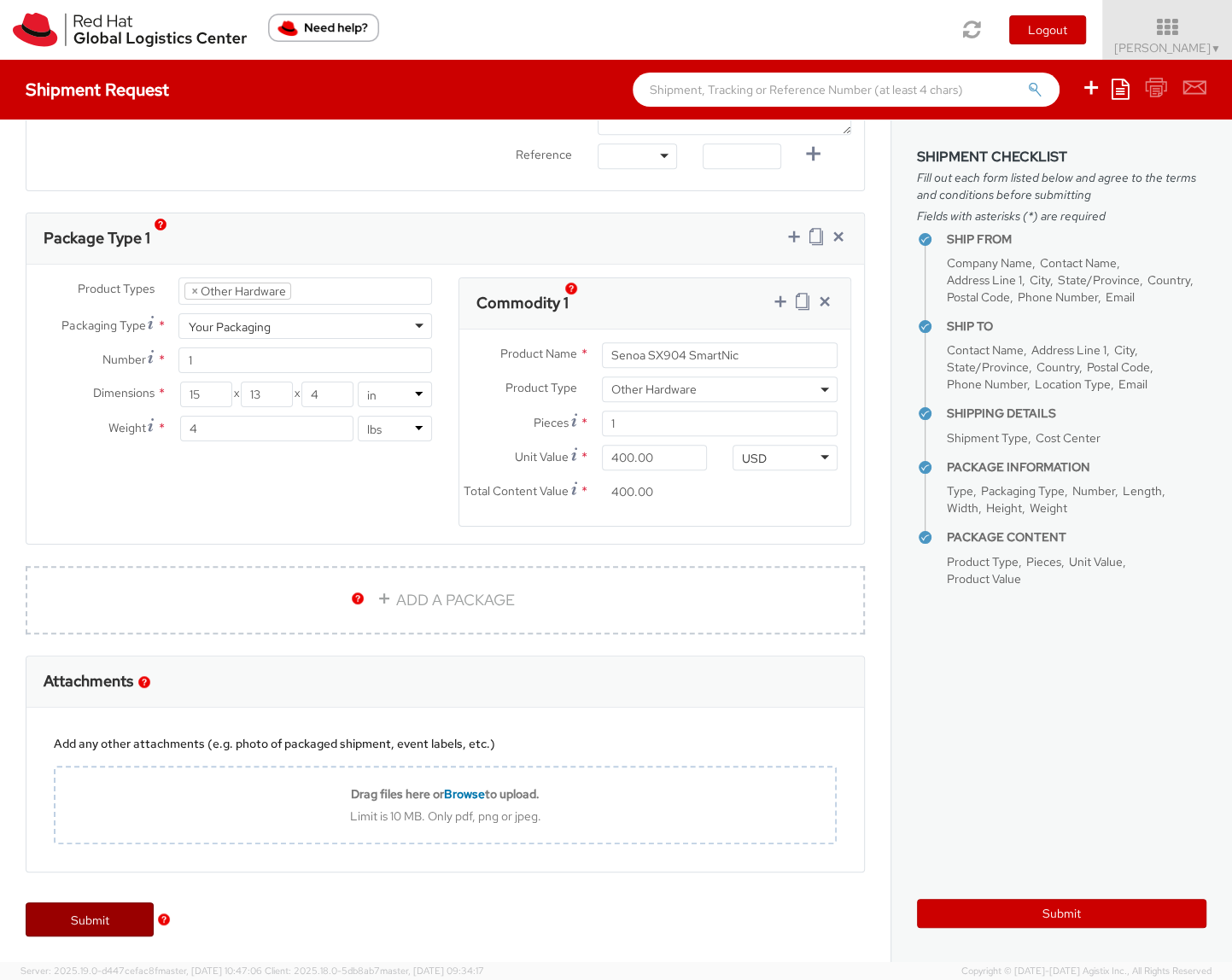
click at [103, 922] on link "Submit" at bounding box center [90, 919] width 128 height 34
